Goal: Check status: Check status

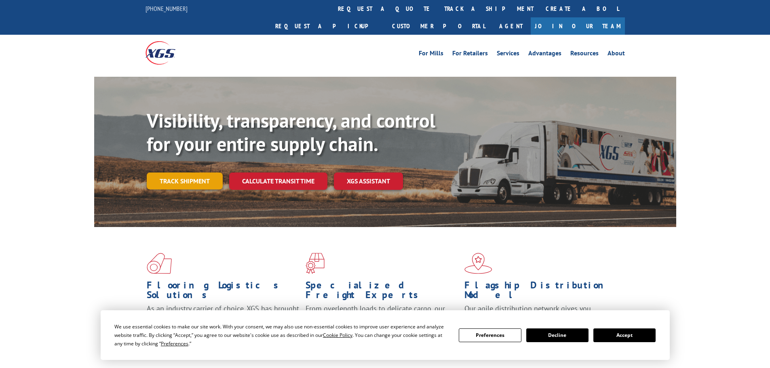
click at [188, 173] on link "Track shipment" at bounding box center [185, 181] width 76 height 17
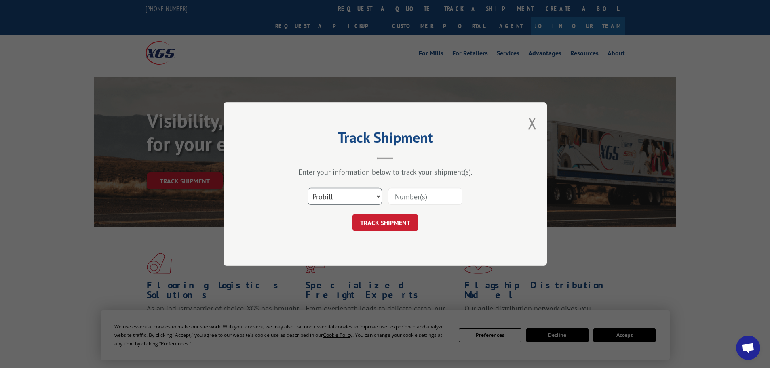
click at [338, 192] on select "Select category... Probill BOL PO" at bounding box center [345, 196] width 74 height 17
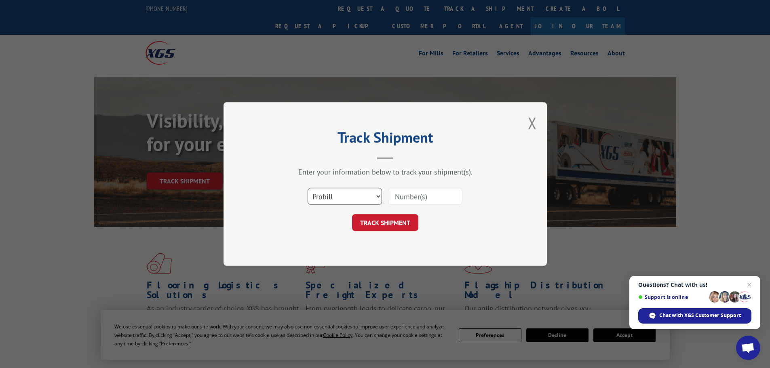
select select "bol"
click at [308, 188] on select "Select category... Probill BOL PO" at bounding box center [345, 196] width 74 height 17
click at [430, 195] on input at bounding box center [425, 196] width 74 height 17
paste input "5569319"
type input "5569319"
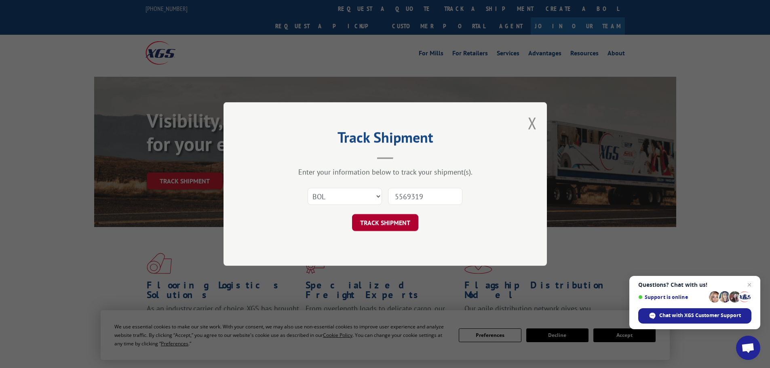
click at [385, 222] on button "TRACK SHIPMENT" at bounding box center [385, 222] width 66 height 17
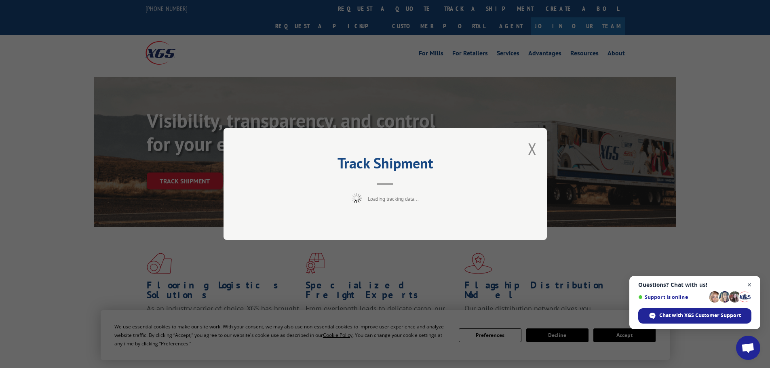
click at [748, 286] on span "Close chat" at bounding box center [749, 285] width 10 height 10
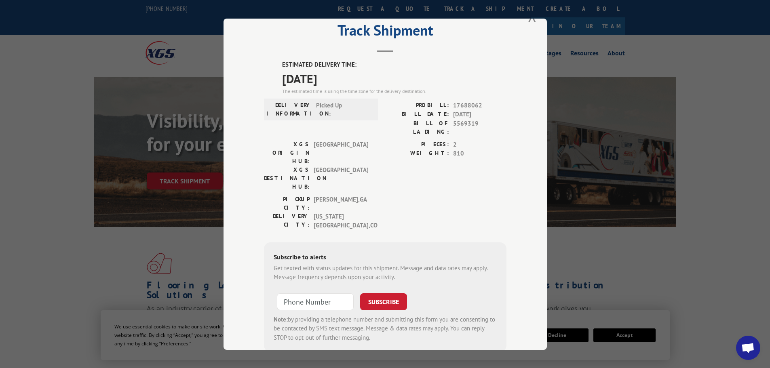
scroll to position [42, 0]
